Goal: Task Accomplishment & Management: Complete application form

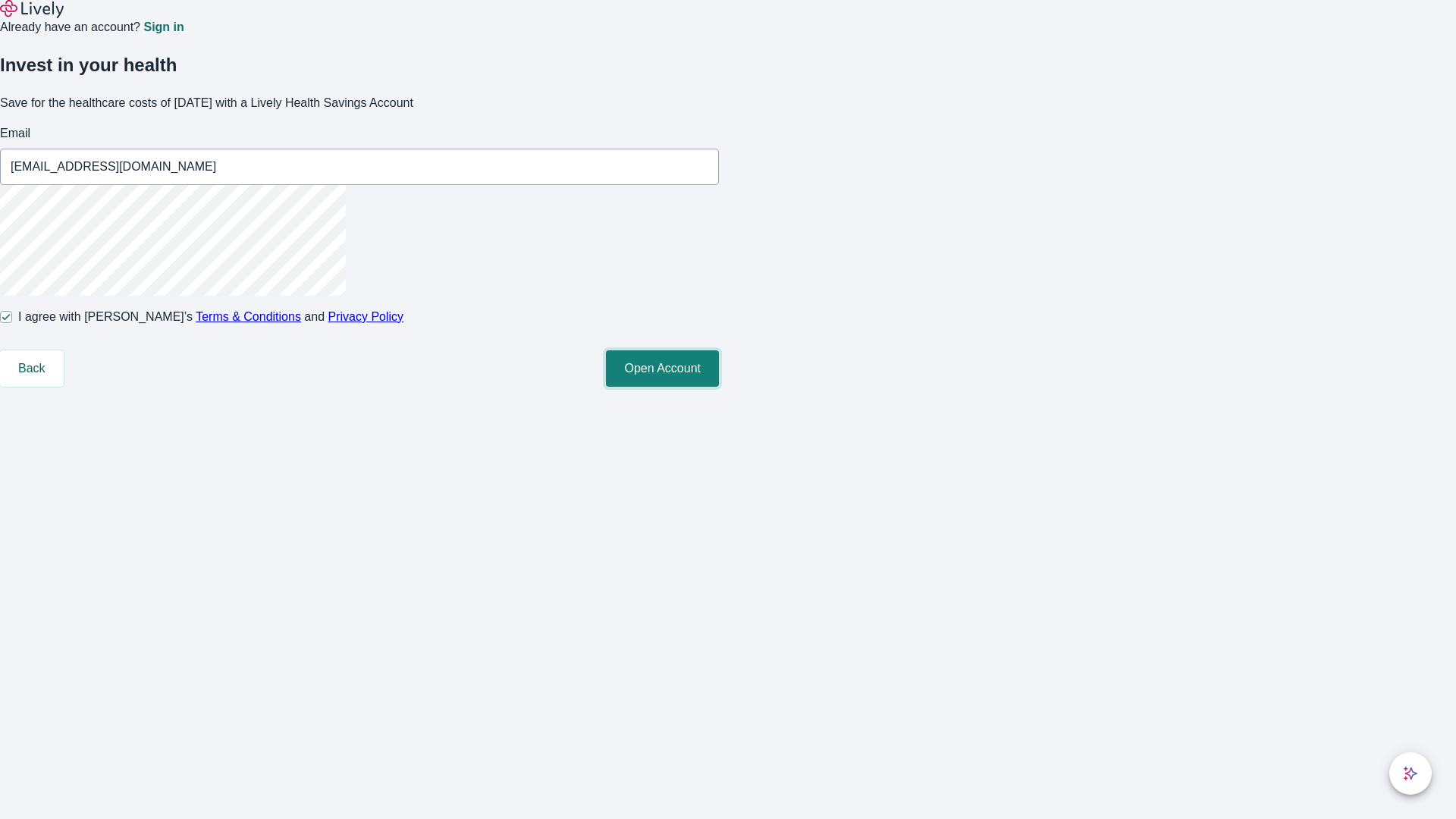
click at [719, 386] on button "Open Account" at bounding box center [662, 368] width 113 height 36
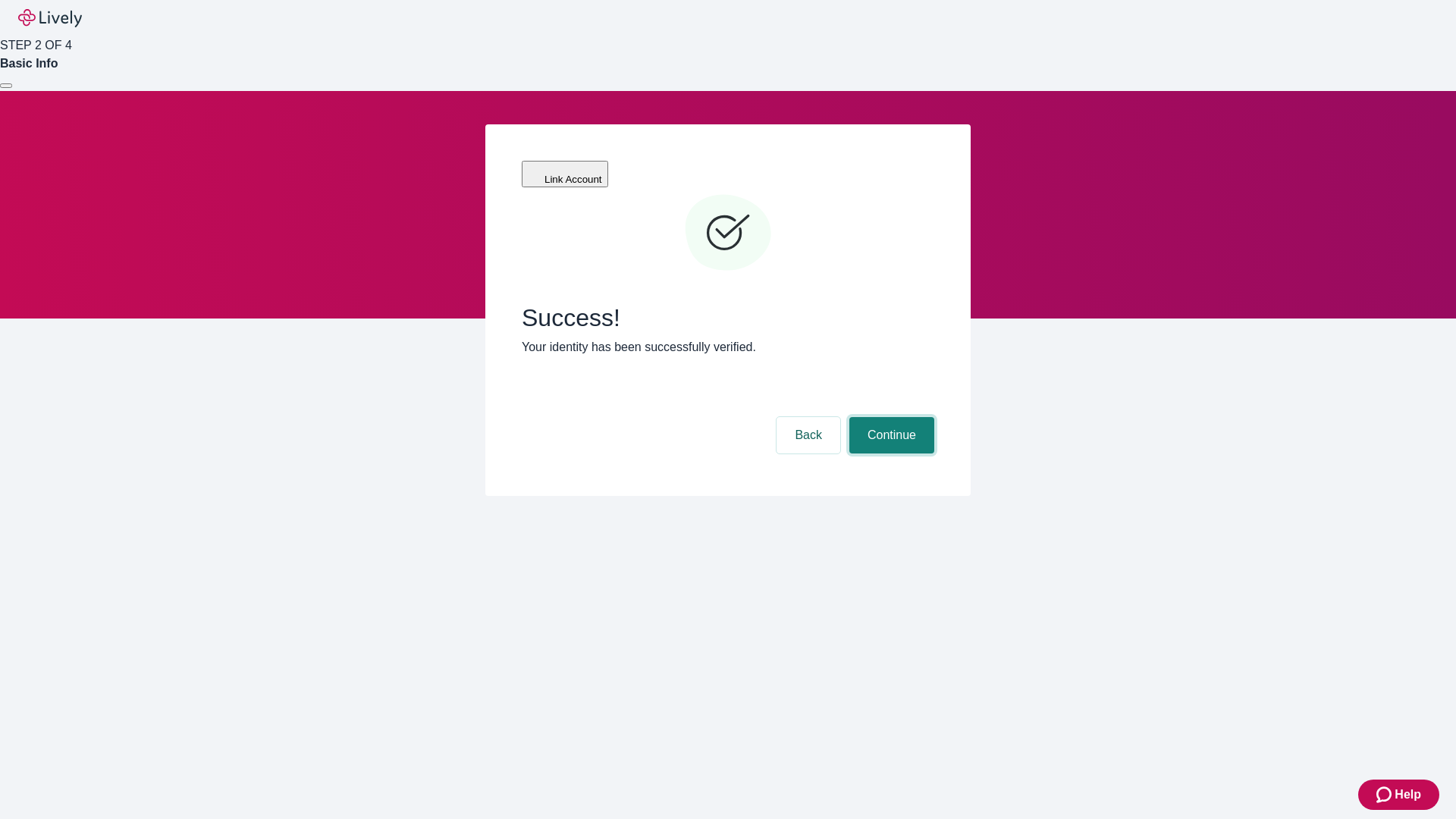
click at [890, 417] on button "Continue" at bounding box center [892, 435] width 85 height 36
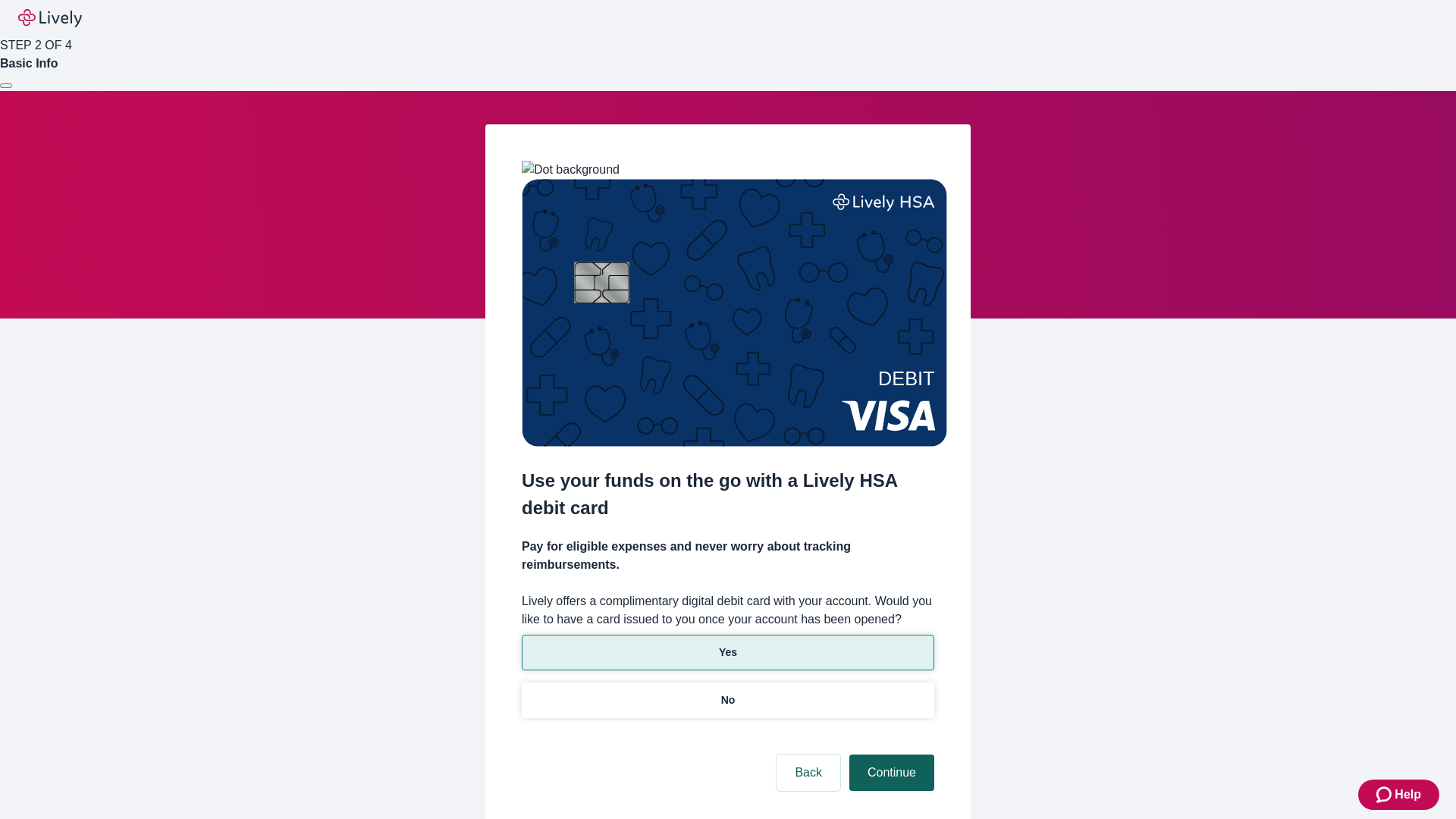
click at [728, 692] on p "No" at bounding box center [728, 700] width 14 height 16
click at [890, 754] on button "Continue" at bounding box center [892, 772] width 85 height 36
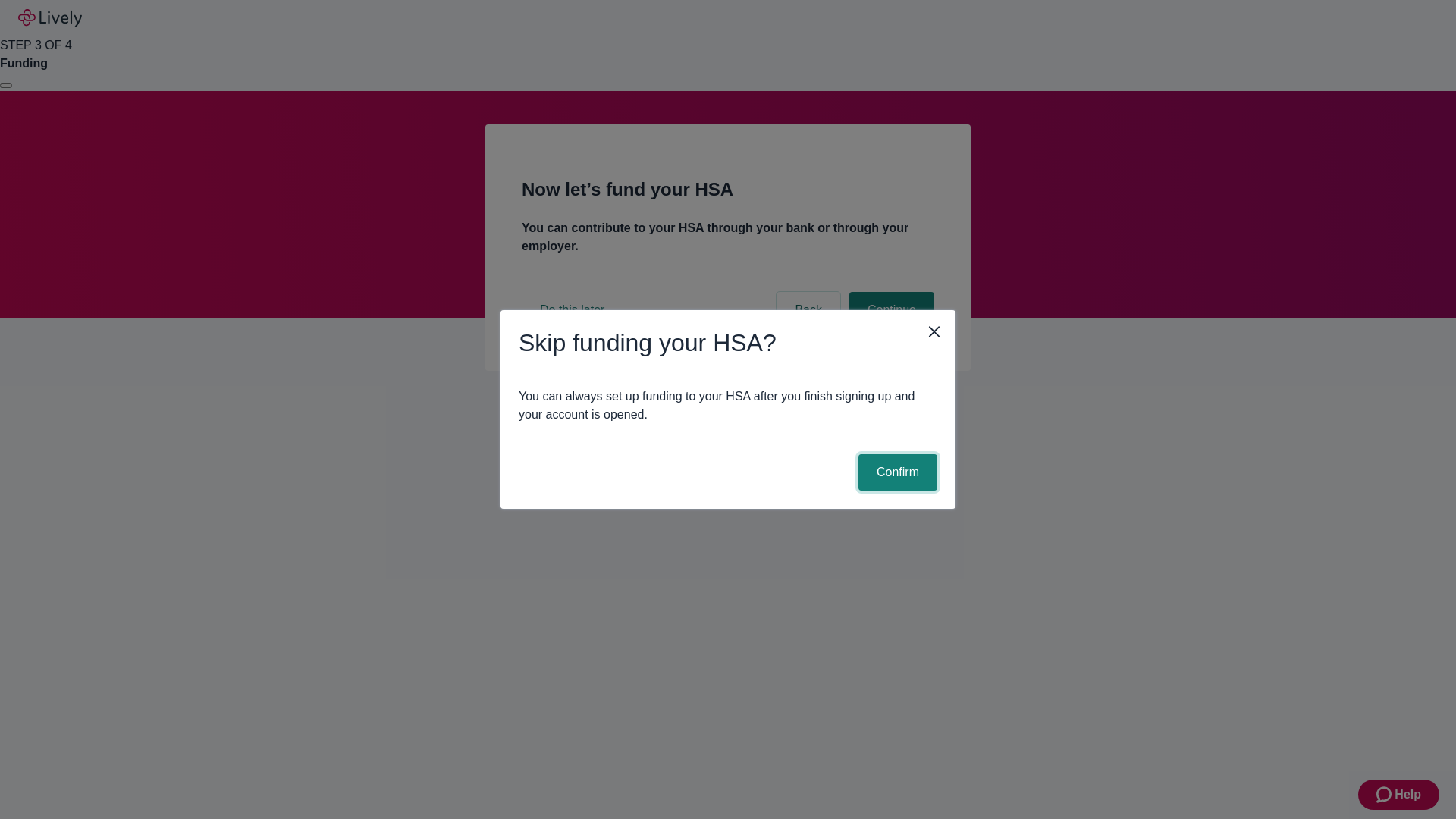
click at [895, 472] on button "Confirm" at bounding box center [898, 472] width 79 height 36
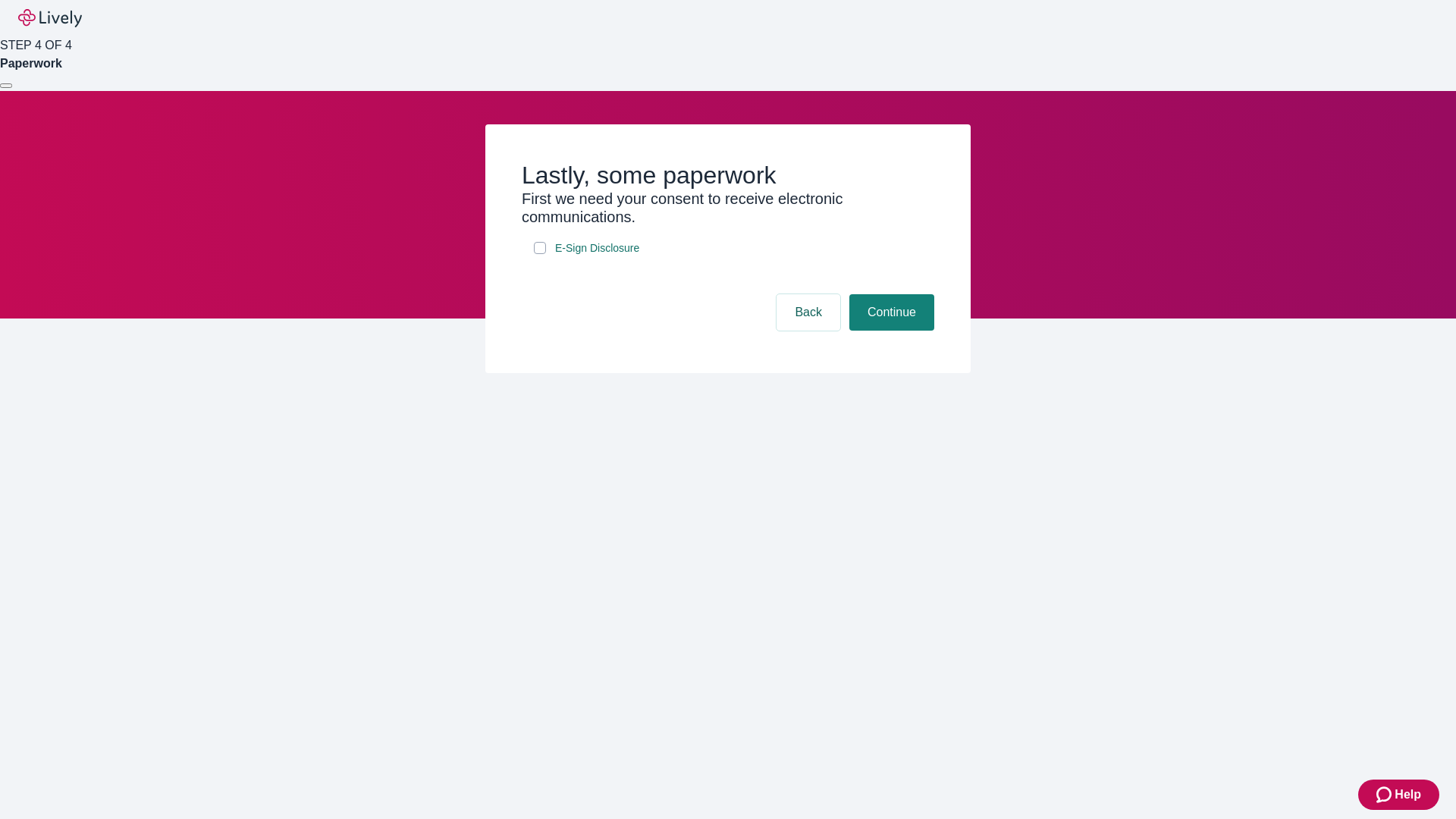
click at [540, 254] on input "E-Sign Disclosure" at bounding box center [540, 248] width 12 height 12
checkbox input "true"
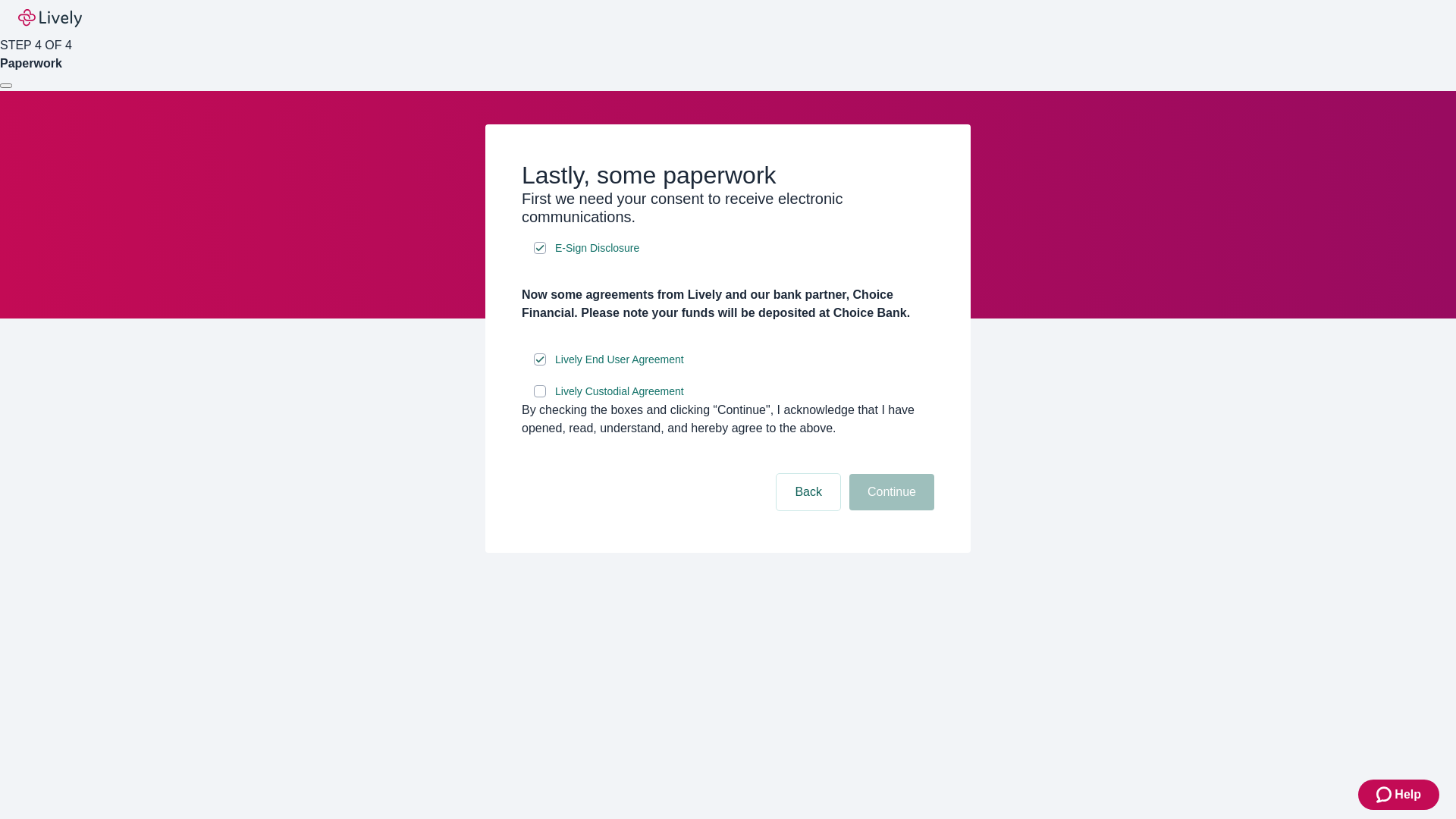
click at [540, 397] on input "Lively Custodial Agreement" at bounding box center [540, 392] width 12 height 12
checkbox input "true"
click at [890, 511] on button "Continue" at bounding box center [892, 492] width 85 height 36
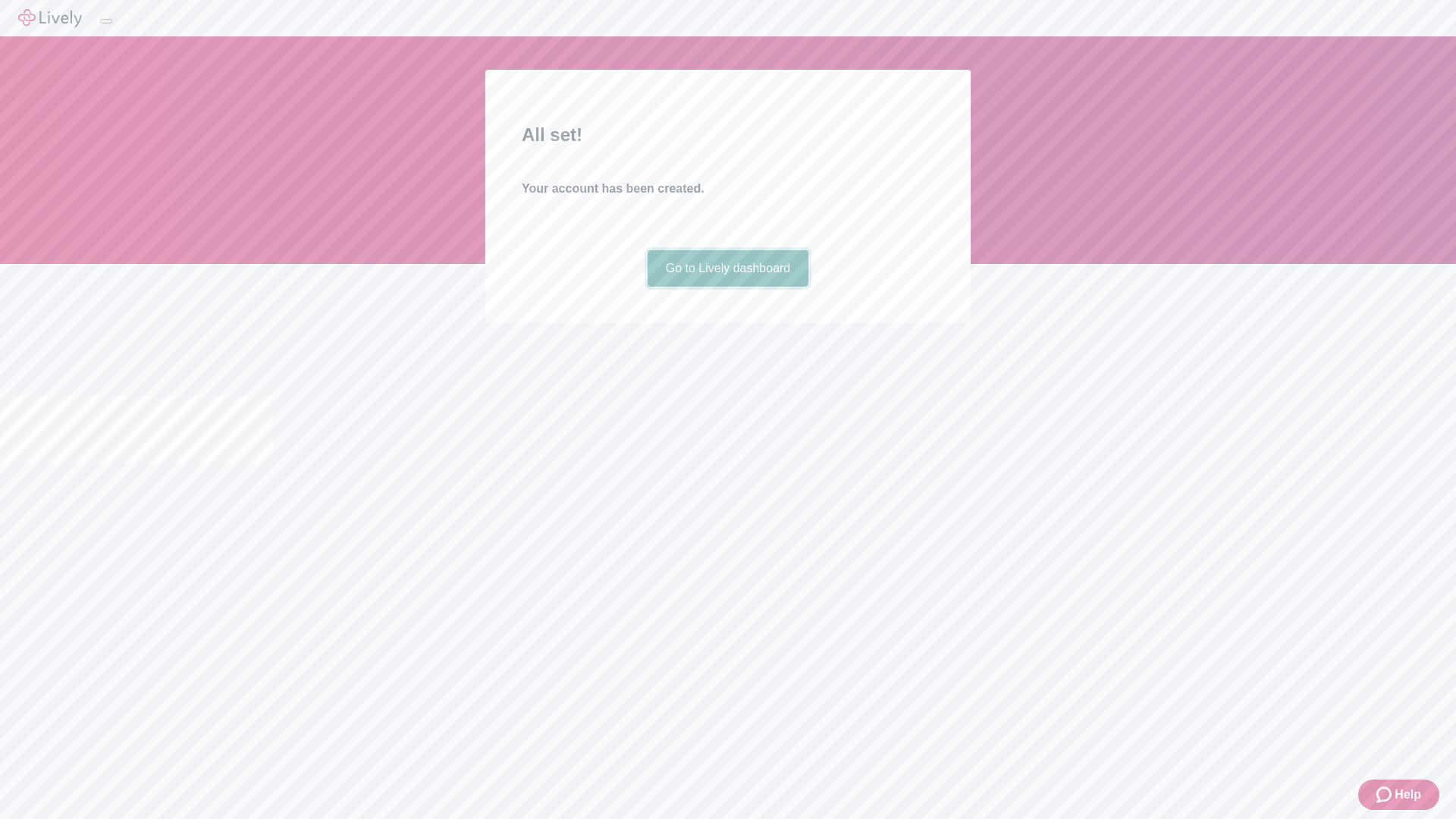
click at [728, 286] on link "Go to Lively dashboard" at bounding box center [728, 268] width 161 height 36
